Goal: Task Accomplishment & Management: Manage account settings

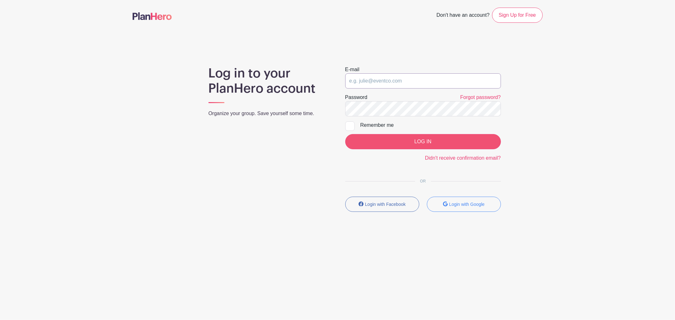
type input "[EMAIL_ADDRESS][DOMAIN_NAME]"
click at [418, 143] on input "LOG IN" at bounding box center [423, 141] width 156 height 15
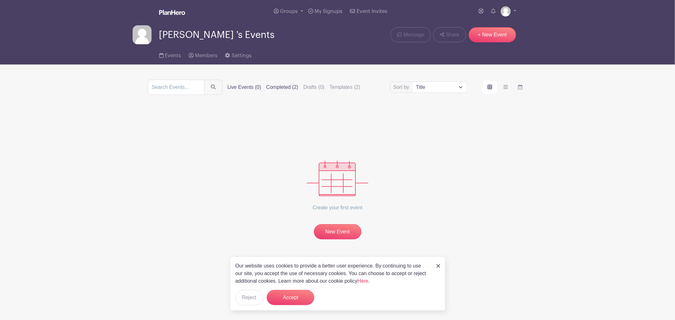
click at [266, 91] on label "Completed (2)" at bounding box center [282, 88] width 32 height 8
click at [0, 0] on input "Completed (2)" at bounding box center [0, 0] width 0 height 0
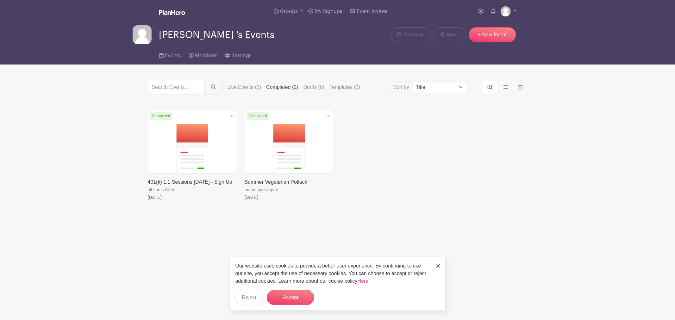
click at [245, 201] on link at bounding box center [245, 201] width 0 height 0
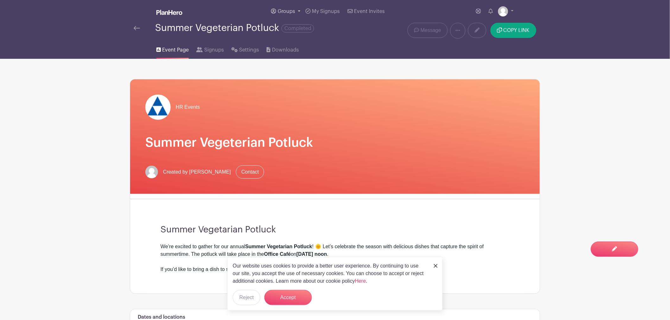
click at [297, 14] on link "Groups" at bounding box center [285, 11] width 34 height 23
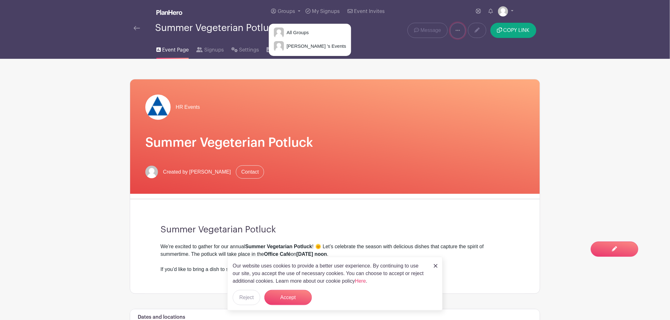
click at [457, 33] on icon at bounding box center [457, 30] width 4 height 5
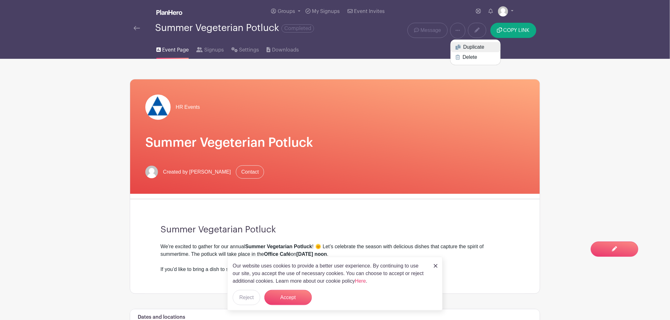
click at [469, 45] on link "Duplicate" at bounding box center [475, 47] width 50 height 10
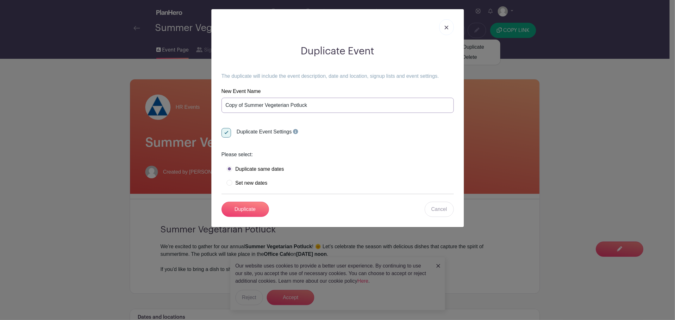
click at [237, 108] on input "Copy of Summer Vegeterian Potluck" at bounding box center [338, 105] width 232 height 15
click at [265, 106] on input "Copy of Summer Vegeterian Potluck" at bounding box center [338, 105] width 232 height 15
drag, startPoint x: 264, startPoint y: 105, endPoint x: 201, endPoint y: 103, distance: 63.0
click at [201, 103] on div "Duplicate Event The duplicate will include the event description, date and loca…" at bounding box center [337, 160] width 675 height 320
type input "Fall Harvest Potluck"
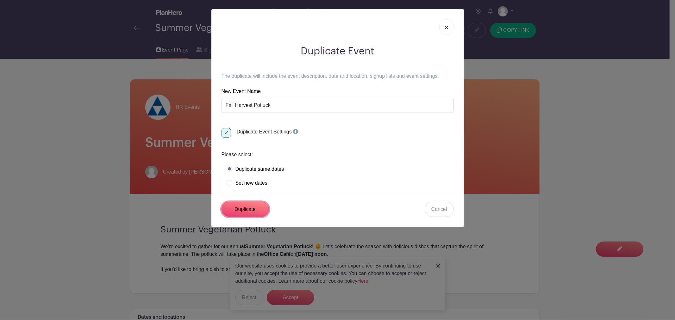
drag, startPoint x: 251, startPoint y: 216, endPoint x: 238, endPoint y: 175, distance: 42.6
click at [325, 182] on form "New Event Name Fall Harvest Potluck Duplicate Event Settings Please select: Dup…" at bounding box center [338, 152] width 232 height 129
click at [229, 183] on label "Set new dates" at bounding box center [247, 183] width 41 height 6
radio input "true"
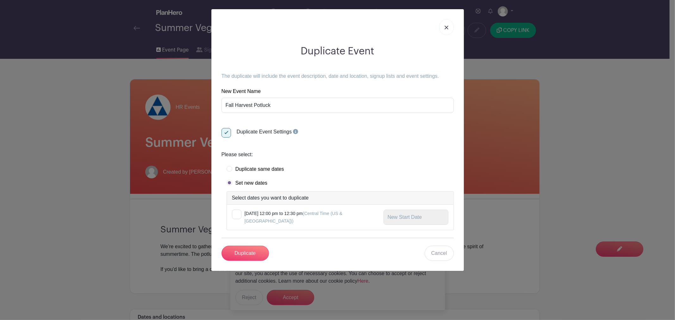
click at [238, 216] on div at bounding box center [236, 214] width 9 height 9
click at [236, 214] on input "checkbox" at bounding box center [234, 212] width 4 height 4
click at [292, 213] on small "Tuesday, August 05, 2025 at 12:00 pm to 12:30 pm (Central Time (US & Canada))" at bounding box center [294, 217] width 98 height 13
click at [236, 213] on input "checkbox" at bounding box center [234, 212] width 4 height 4
click at [239, 214] on div at bounding box center [236, 214] width 9 height 9
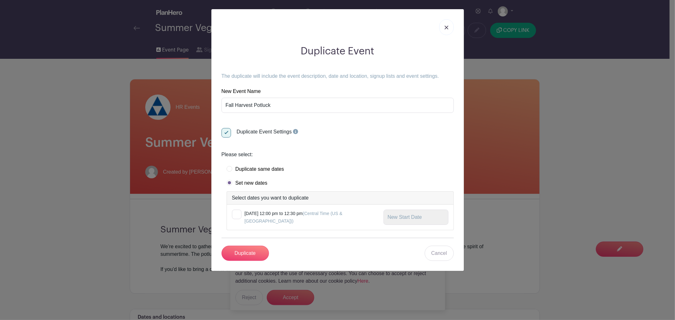
click at [236, 214] on input "checkbox" at bounding box center [234, 212] width 4 height 4
checkbox input "true"
click at [406, 217] on input "text" at bounding box center [416, 217] width 65 height 15
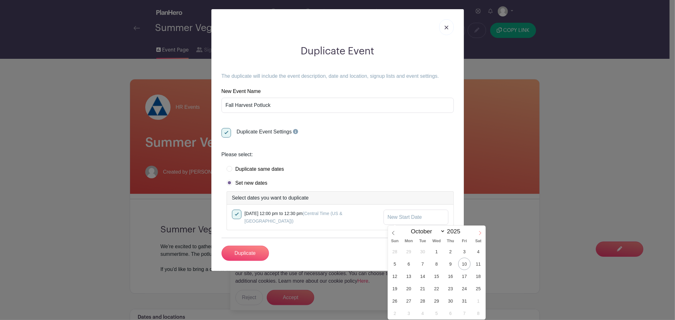
click at [480, 232] on icon at bounding box center [480, 233] width 4 height 4
select select "10"
click at [425, 264] on span "4" at bounding box center [422, 264] width 12 height 12
type input "Nov 4 2025"
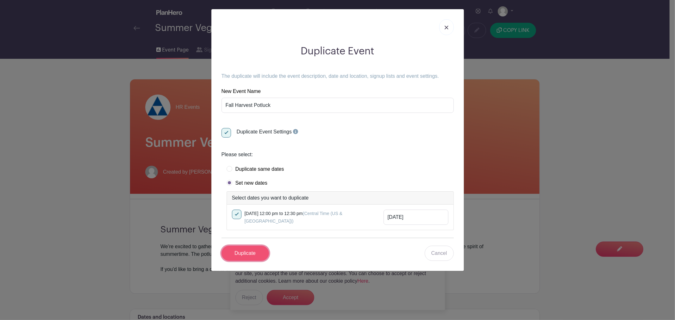
click at [260, 255] on input "Duplicate" at bounding box center [245, 253] width 47 height 15
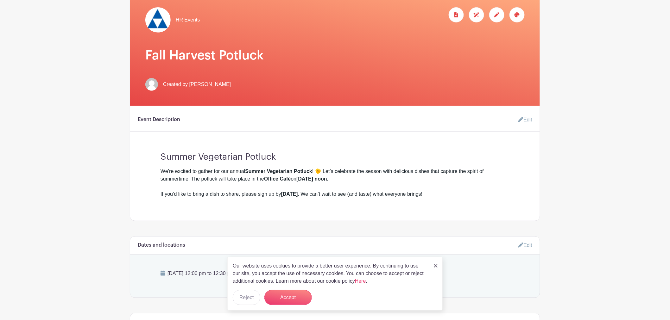
scroll to position [141, 0]
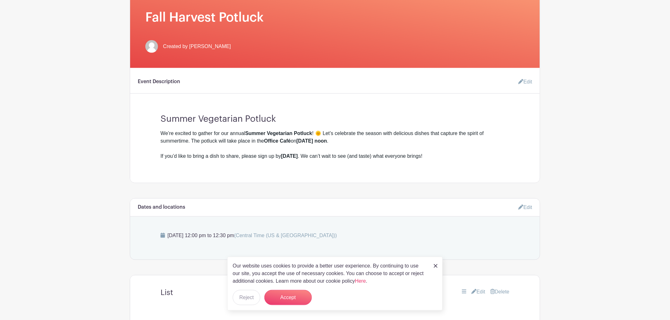
click at [194, 122] on h3 "Summer Vegetarian Potluck" at bounding box center [334, 117] width 349 height 16
click at [527, 80] on link "Edit" at bounding box center [522, 82] width 19 height 13
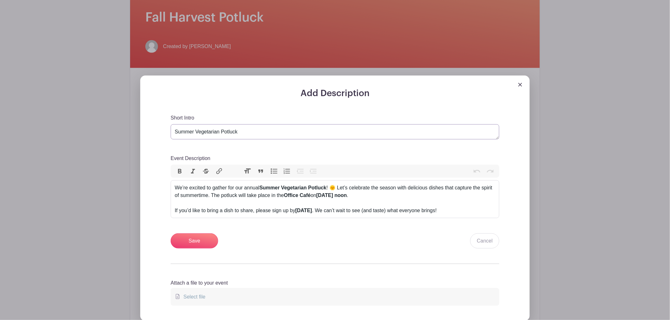
click at [195, 132] on textarea "Summer Vegetarian Potluck" at bounding box center [335, 131] width 329 height 15
drag, startPoint x: 220, startPoint y: 130, endPoint x: 155, endPoint y: 130, distance: 65.2
click at [158, 130] on div "Add Description Short Intro Summer Vegetarian Potluck Event Description Bold It…" at bounding box center [334, 204] width 359 height 233
type textarea "Fall Harvest Potluck"
click at [228, 193] on div "We’re excited to gather for our annual Summer Vegetarian Potluck ! 🌞 Let’s cele…" at bounding box center [335, 195] width 320 height 23
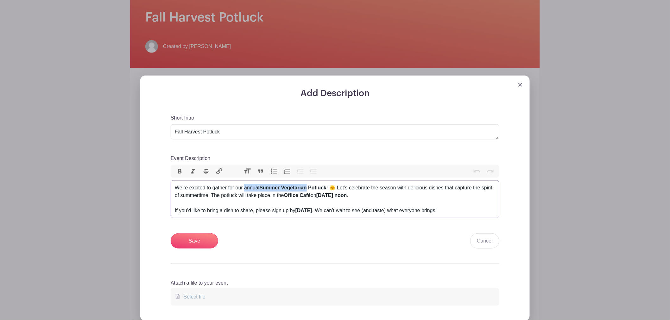
drag, startPoint x: 245, startPoint y: 188, endPoint x: 308, endPoint y: 185, distance: 63.0
click at [308, 185] on div "We’re excited to gather for our annual Summer Vegetarian Potluck ! 🌞 Let’s cele…" at bounding box center [335, 195] width 320 height 23
click at [181, 172] on button "Bold" at bounding box center [179, 171] width 13 height 8
click at [302, 189] on div "We’re excited to gather for our Fall Harvest Potluck ! 🌞 Let’s celebrate the se…" at bounding box center [335, 195] width 320 height 23
click at [339, 188] on div "We’re excited to gather for our Fall Harvest Potluck ! Let’s celebrate the seas…" at bounding box center [335, 195] width 320 height 23
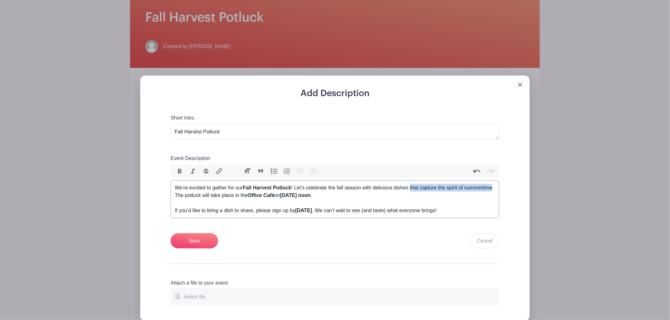
drag, startPoint x: 411, startPoint y: 188, endPoint x: 493, endPoint y: 189, distance: 81.3
click at [493, 189] on div "We’re excited to gather for our Fall Harvest Potluck ! Let’s celebrate the fall…" at bounding box center [335, 195] width 320 height 23
click at [239, 195] on strong "Tue, Aug 5 at noon" at bounding box center [229, 195] width 31 height 5
click at [242, 196] on strong "Tue, Nov 5 at noon" at bounding box center [229, 195] width 31 height 5
click at [312, 210] on strong "Fri, Aug 1" at bounding box center [303, 210] width 17 height 5
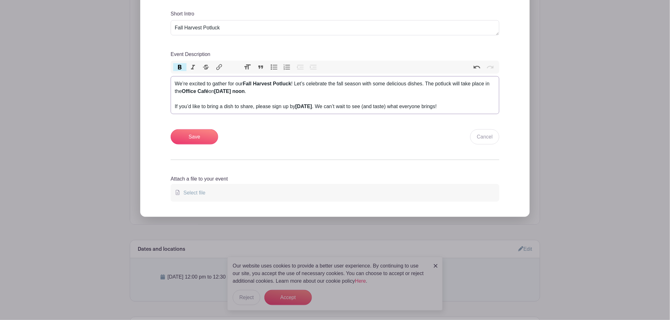
scroll to position [176, 0]
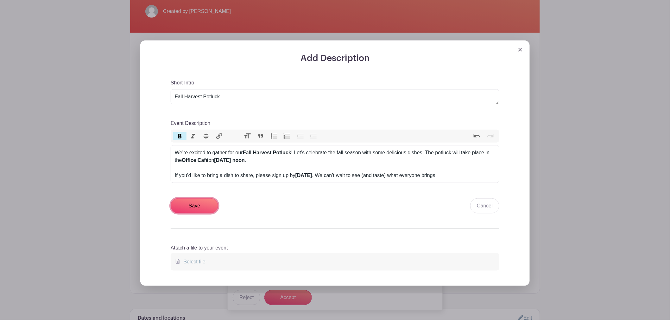
drag, startPoint x: 195, startPoint y: 205, endPoint x: 261, endPoint y: 229, distance: 69.9
click at [261, 229] on div "Add Description Short Intro Summer Vegetarian Potluck Event Description Bold It…" at bounding box center [334, 169] width 359 height 233
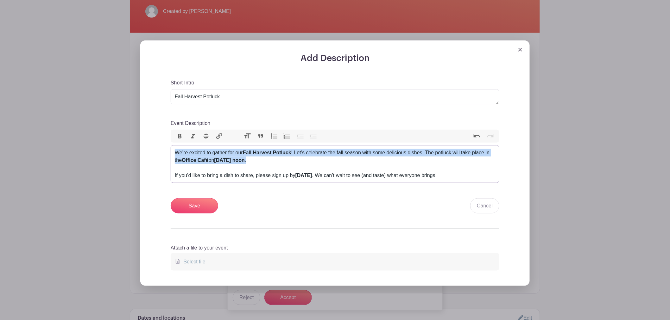
drag, startPoint x: 175, startPoint y: 153, endPoint x: 300, endPoint y: 157, distance: 125.1
click at [300, 157] on div "We’re excited to gather for our Fall Harvest Potluck ! Let’s celebrate the fall…" at bounding box center [335, 160] width 320 height 23
copy div "We’re excited to gather for our Fall Harvest Potluck ! Let’s celebrate the fall…"
click at [446, 161] on div "We’re excited to gather for our Fall Harvest Potluck ! Let’s celebrate the fall…" at bounding box center [335, 160] width 320 height 23
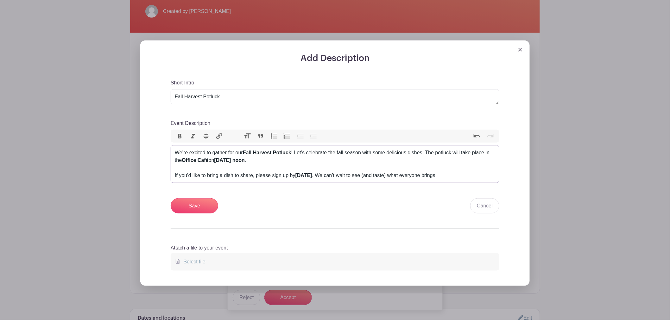
click at [428, 153] on div "We’re excited to gather for our Fall Harvest Potluck ! Let’s celebrate the fall…" at bounding box center [335, 160] width 320 height 23
click at [428, 152] on div "We’re excited to gather for our Fall Harvest Potluck ! Let’s celebrate the fall…" at bounding box center [335, 160] width 320 height 23
click at [222, 160] on div "We’re excited to gather for our Fall Harvest Potluck ! Let’s celebrate the fall…" at bounding box center [335, 160] width 320 height 23
type trix-editor "<div>We’re excited to gather for our <strong>Fall Harvest Potluck</strong>! Let…"
click at [176, 134] on button "Bold" at bounding box center [179, 136] width 13 height 8
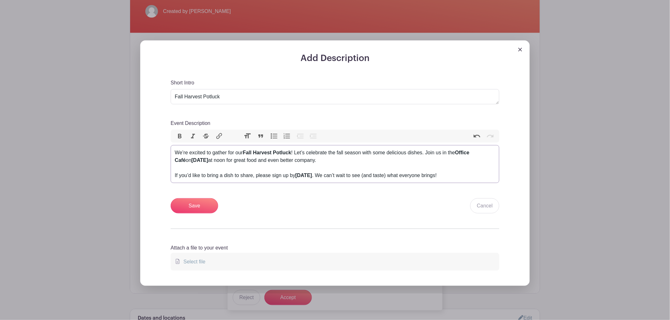
click at [234, 168] on div "We’re excited to gather for our Fall Harvest Potluck ! Let’s celebrate the fall…" at bounding box center [335, 160] width 320 height 23
drag, startPoint x: 218, startPoint y: 161, endPoint x: 207, endPoint y: 159, distance: 11.7
click at [207, 159] on div "We’re excited to gather for our Fall Harvest Potluck ! Let’s celebrate the fall…" at bounding box center [335, 160] width 320 height 23
click at [175, 132] on button "Bold" at bounding box center [179, 136] width 13 height 8
click at [272, 167] on div "We’re excited to gather for our Fall Harvest Potluck ! Let’s celebrate the fall…" at bounding box center [335, 160] width 320 height 23
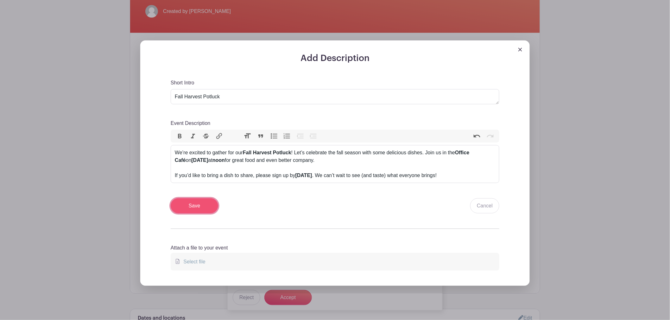
click at [194, 209] on input "Save" at bounding box center [194, 205] width 47 height 15
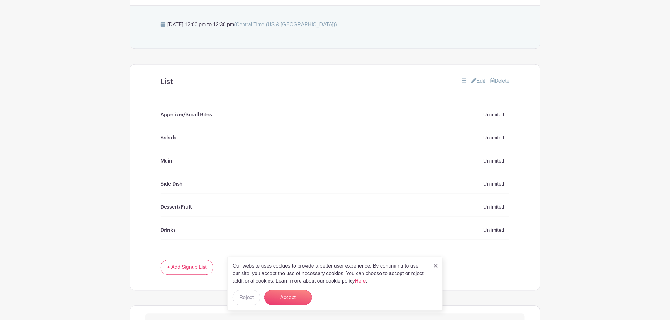
scroll to position [437, 0]
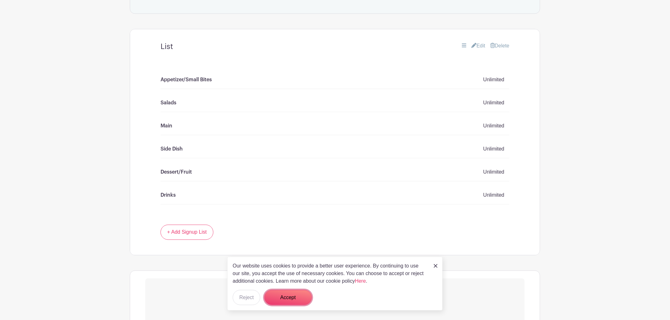
drag, startPoint x: 298, startPoint y: 299, endPoint x: 311, endPoint y: 293, distance: 14.0
click at [298, 299] on button "Accept" at bounding box center [287, 297] width 47 height 15
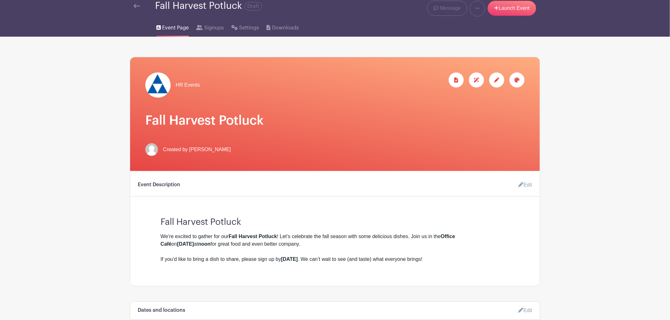
scroll to position [35, 0]
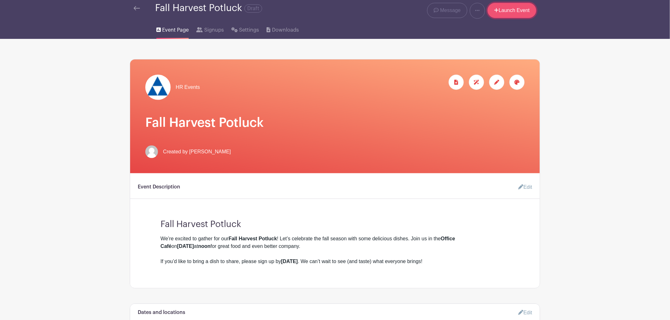
click at [511, 12] on link "Launch Event" at bounding box center [511, 10] width 49 height 15
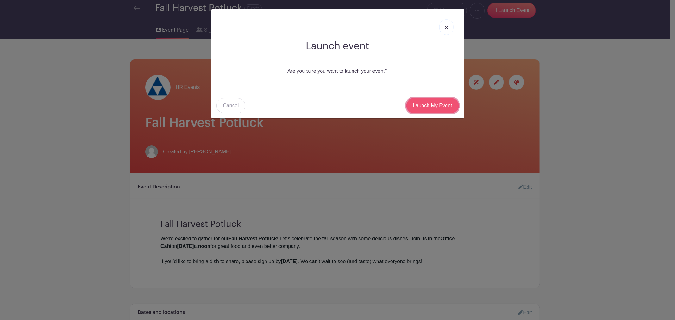
click at [433, 106] on input "Launch My Event" at bounding box center [432, 105] width 53 height 15
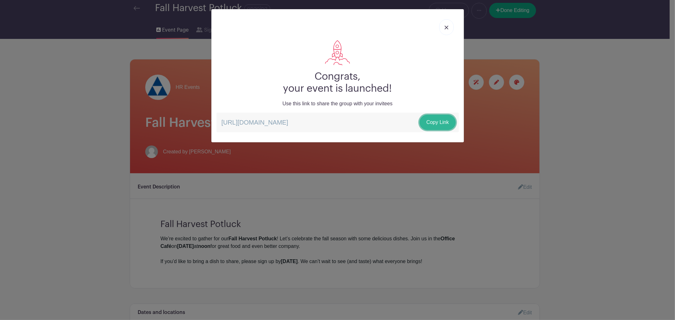
click at [444, 124] on link "Copy Link" at bounding box center [438, 122] width 36 height 15
drag, startPoint x: 436, startPoint y: 120, endPoint x: 434, endPoint y: 127, distance: 7.6
click at [436, 120] on link "Copy Link" at bounding box center [438, 122] width 36 height 15
click at [443, 29] on link at bounding box center [446, 27] width 15 height 16
